Goal: Find contact information: Find contact information

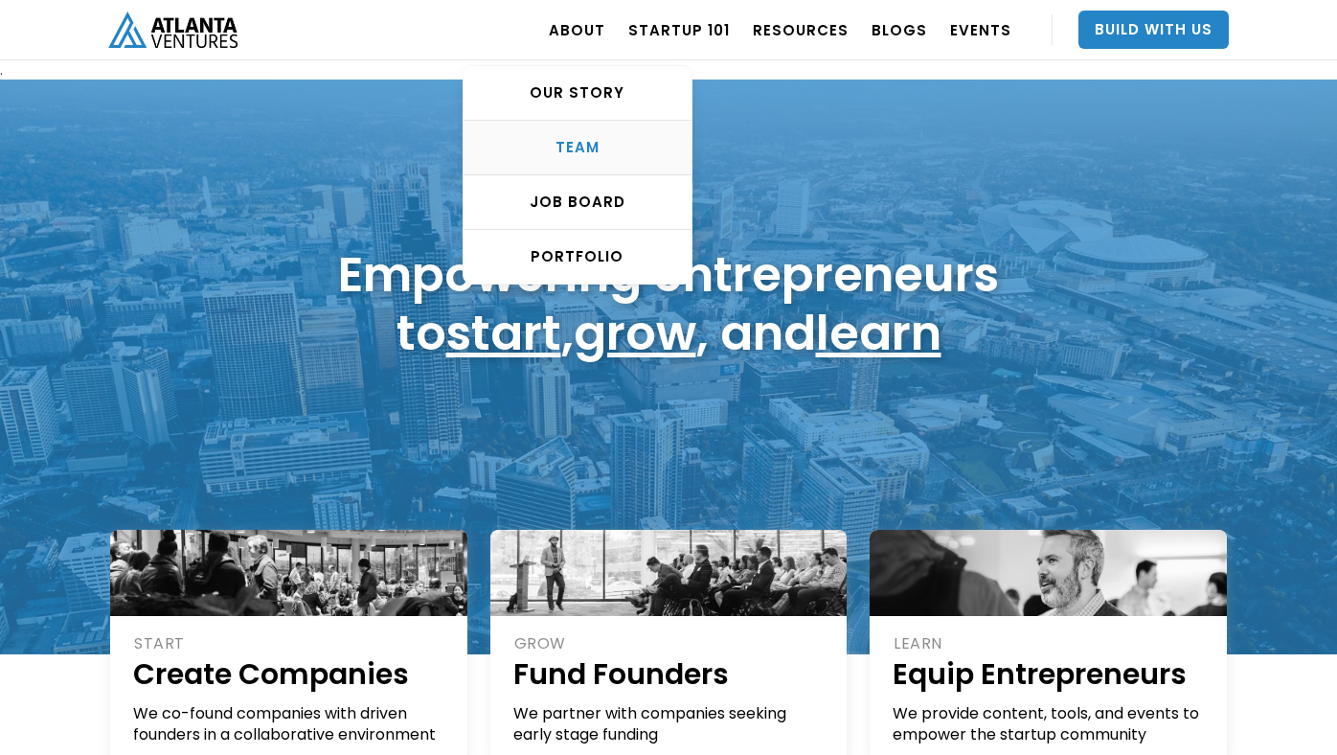
click at [599, 135] on link "TEAM" at bounding box center [578, 148] width 228 height 55
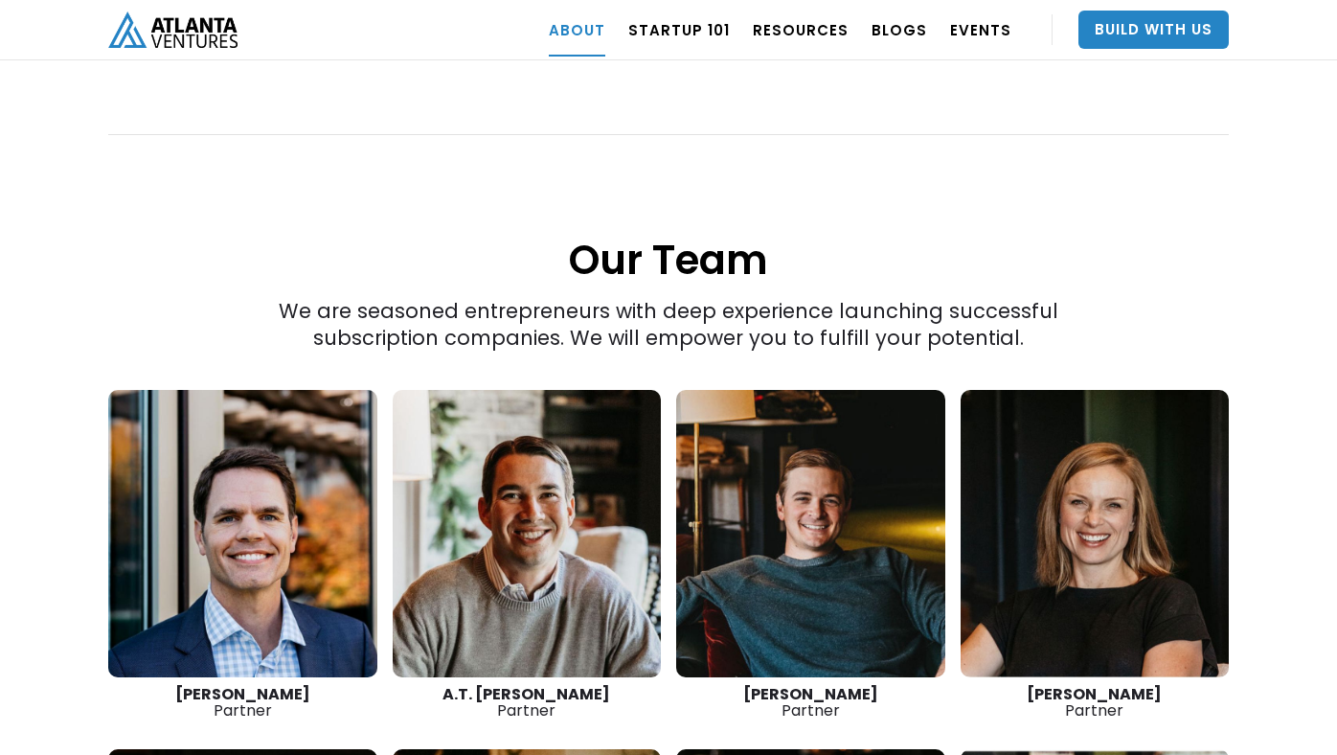
scroll to position [2473, 0]
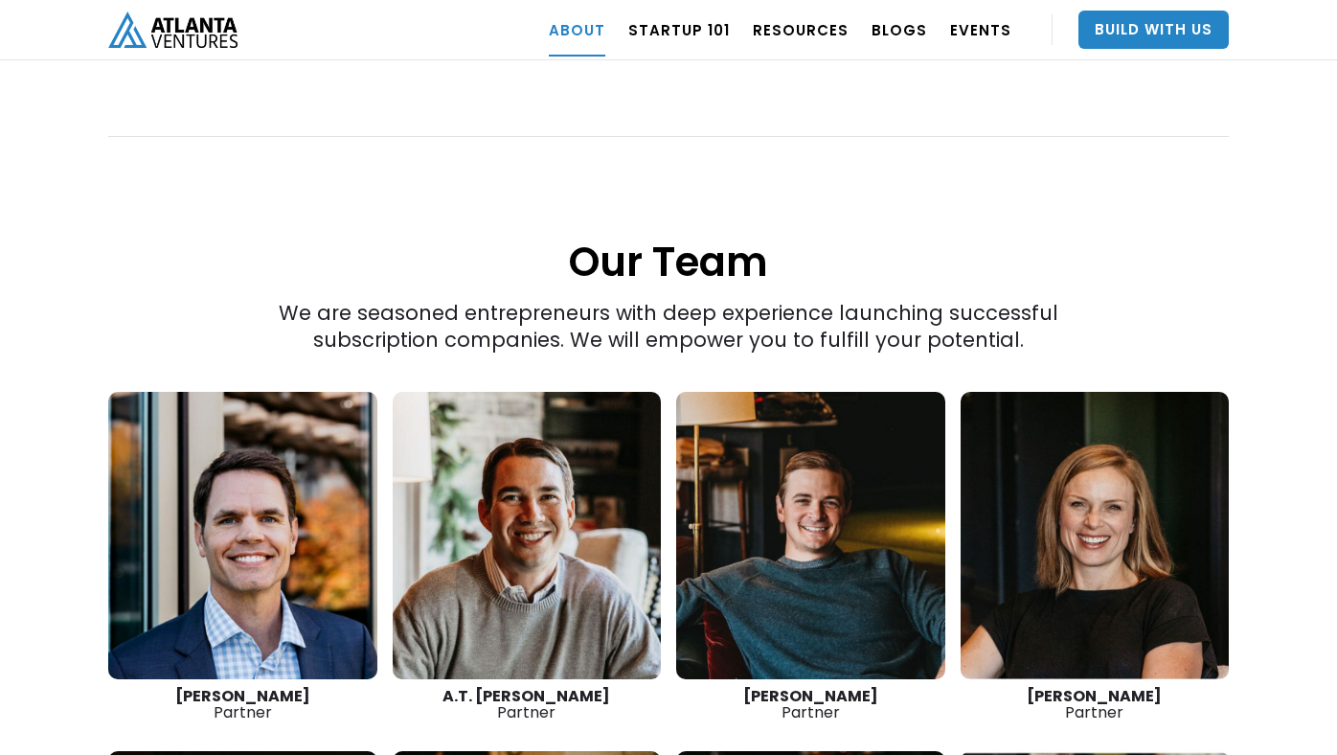
click at [277, 500] on link at bounding box center [242, 535] width 269 height 287
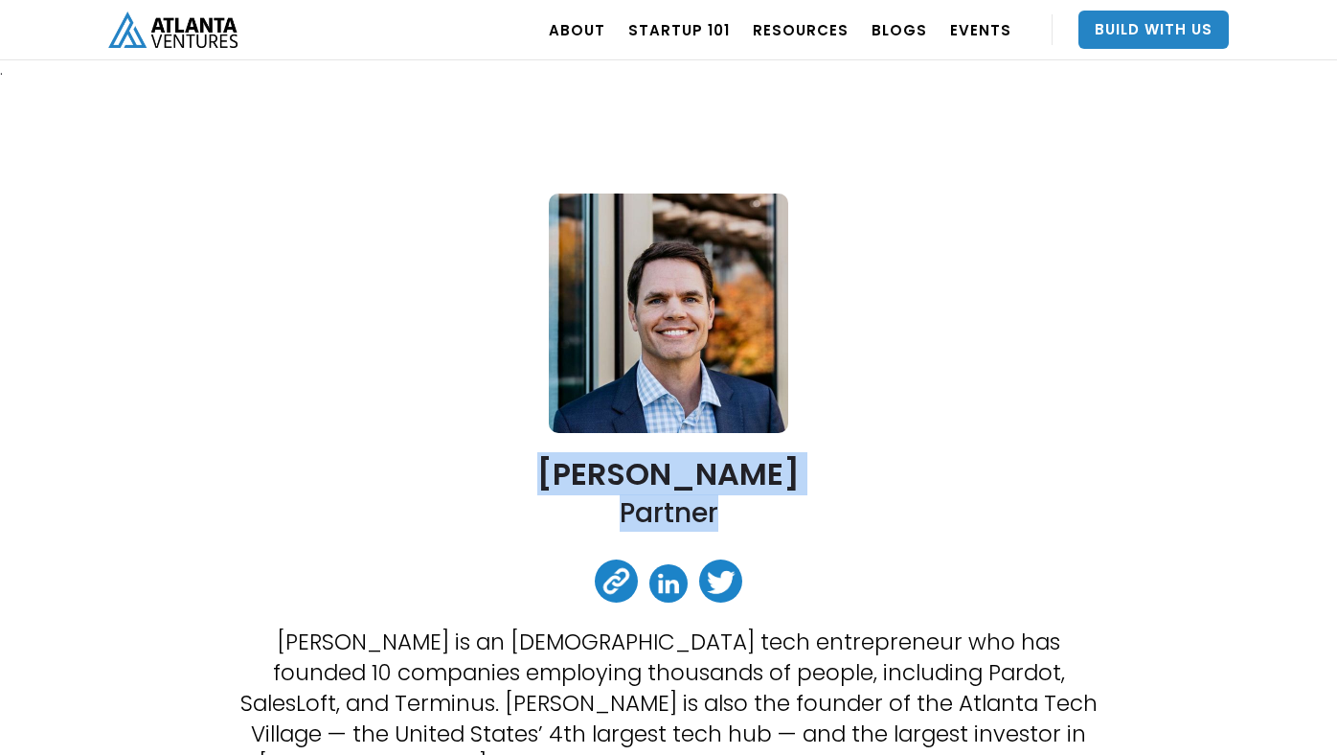
drag, startPoint x: 535, startPoint y: 471, endPoint x: 732, endPoint y: 514, distance: 202.0
copy div "David Cummings Partner"
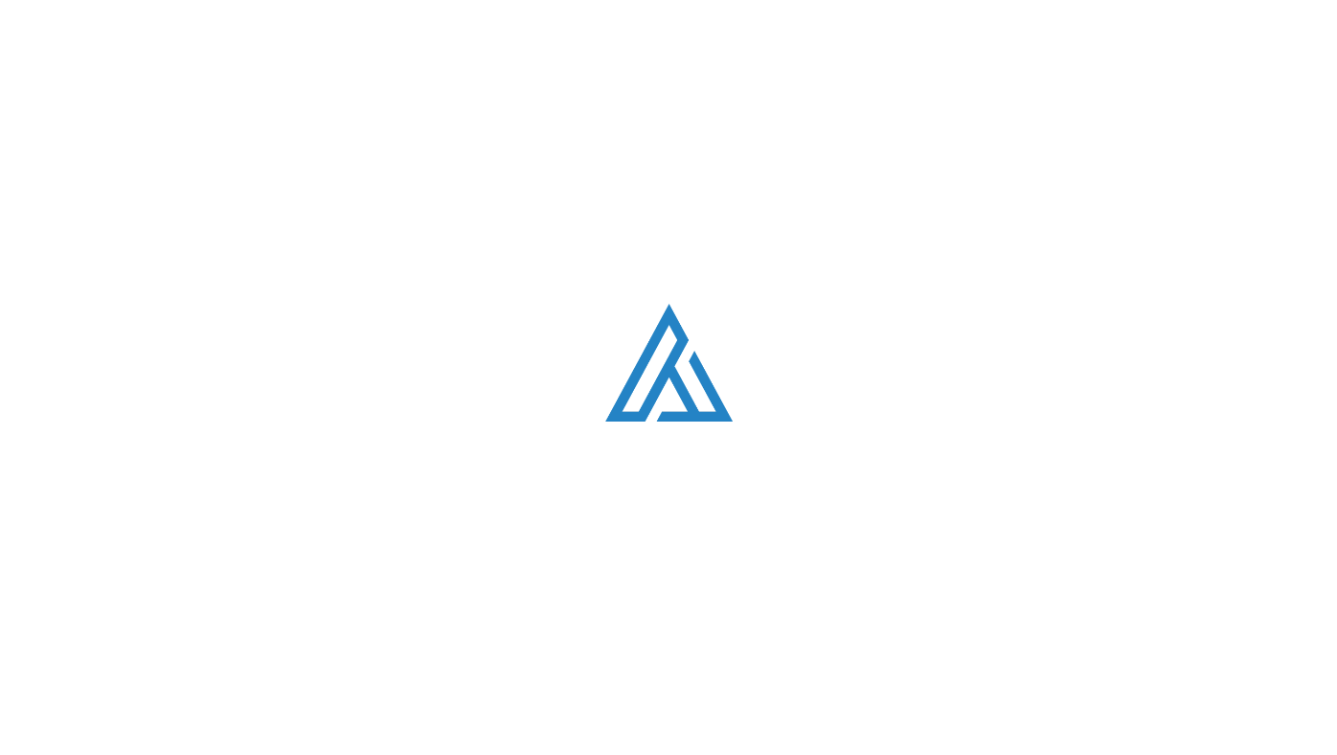
scroll to position [2473, 0]
